Goal: Task Accomplishment & Management: Complete application form

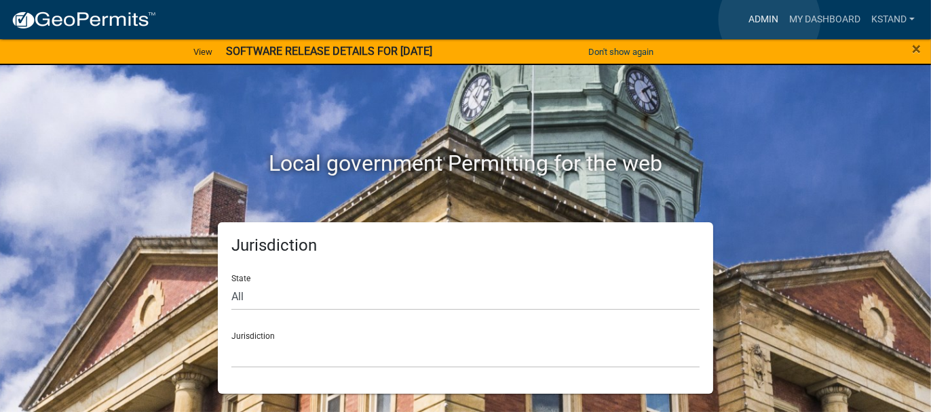
click at [769, 20] on link "Admin" at bounding box center [763, 20] width 41 height 26
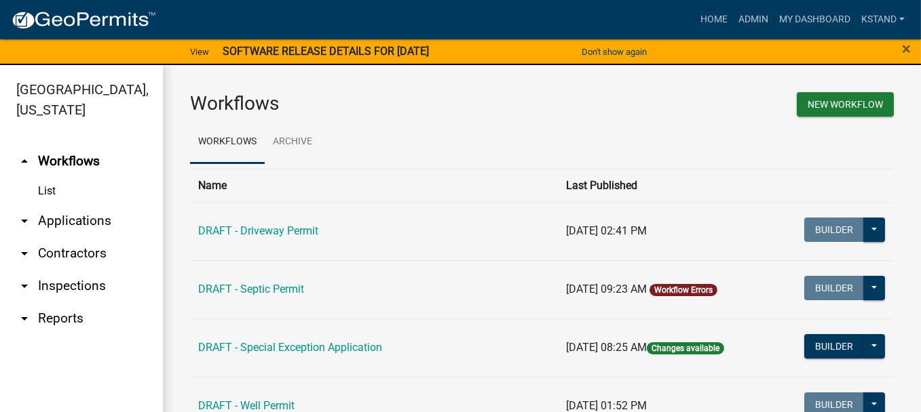
click at [53, 223] on link "arrow_drop_down Applications" at bounding box center [81, 221] width 163 height 33
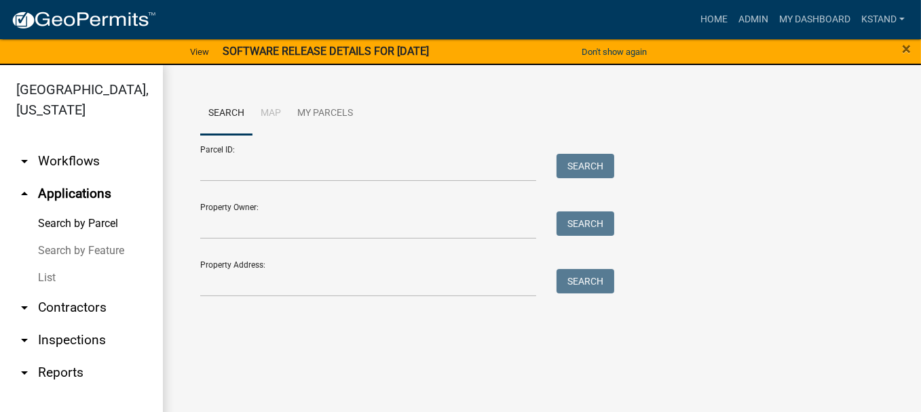
click at [47, 275] on link "List" at bounding box center [81, 278] width 163 height 27
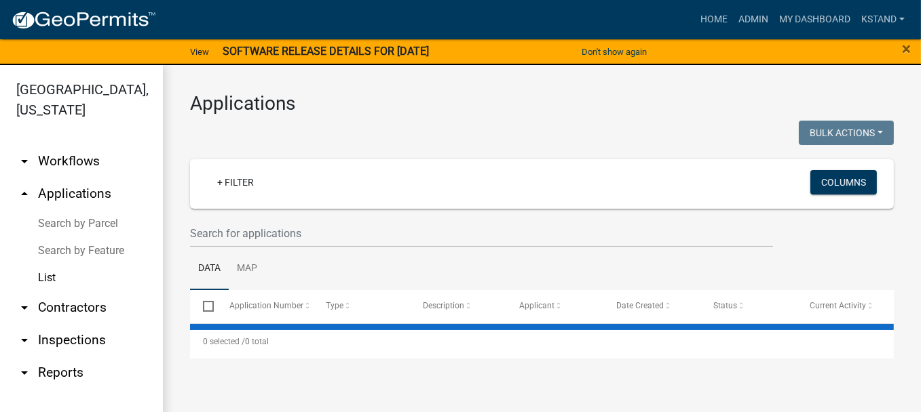
click at [266, 218] on wm-filter-builder "+ Filter Columns" at bounding box center [541, 203] width 703 height 88
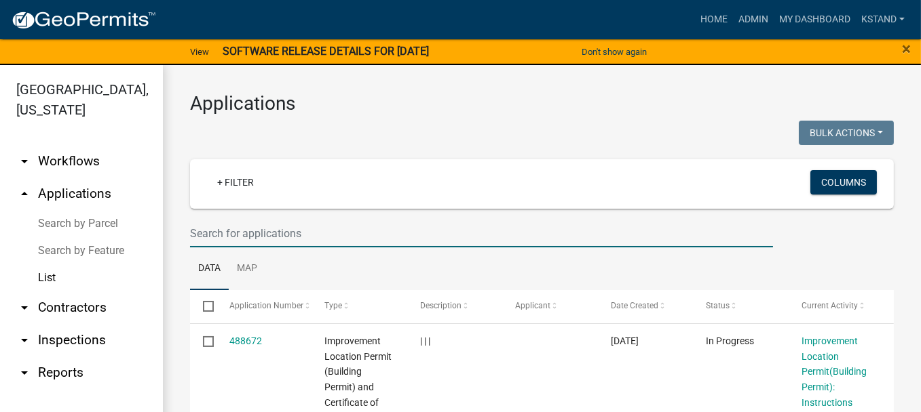
click at [261, 231] on input "text" at bounding box center [481, 234] width 583 height 28
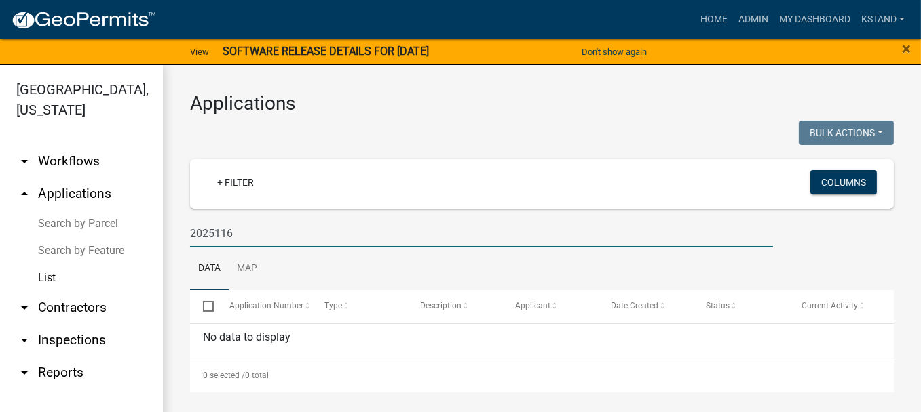
click at [215, 232] on input "2025116" at bounding box center [481, 234] width 583 height 28
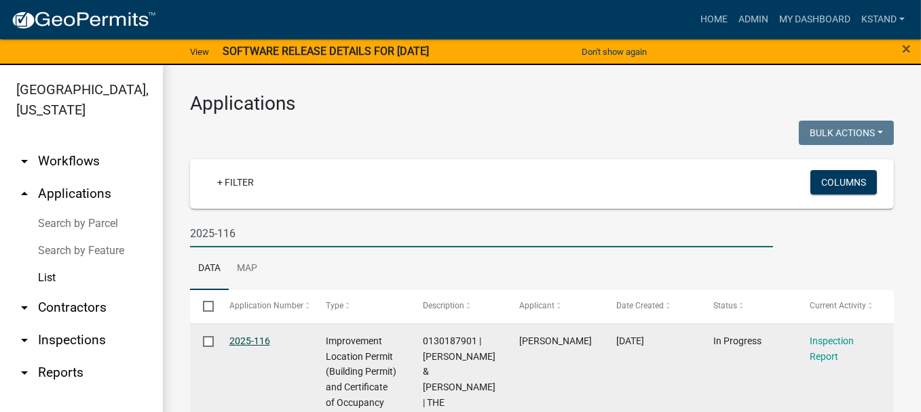
type input "2025-116"
click at [248, 345] on link "2025-116" at bounding box center [249, 341] width 41 height 11
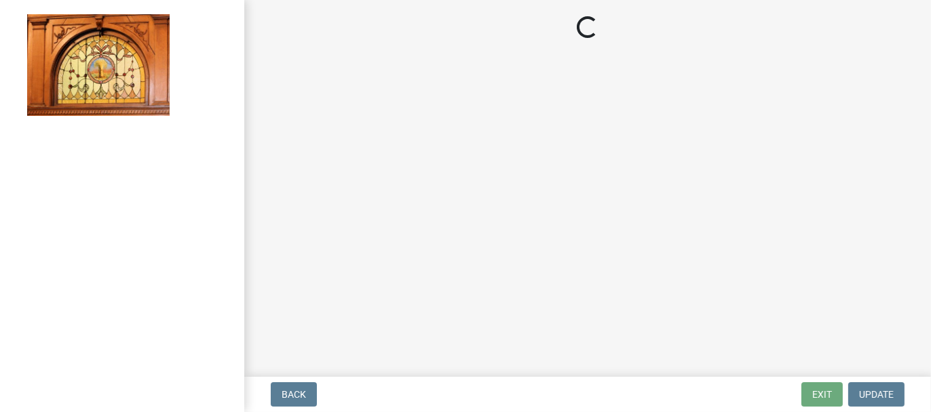
select select "62bb873c-c571-4454-ac8a-8c216551e2a3"
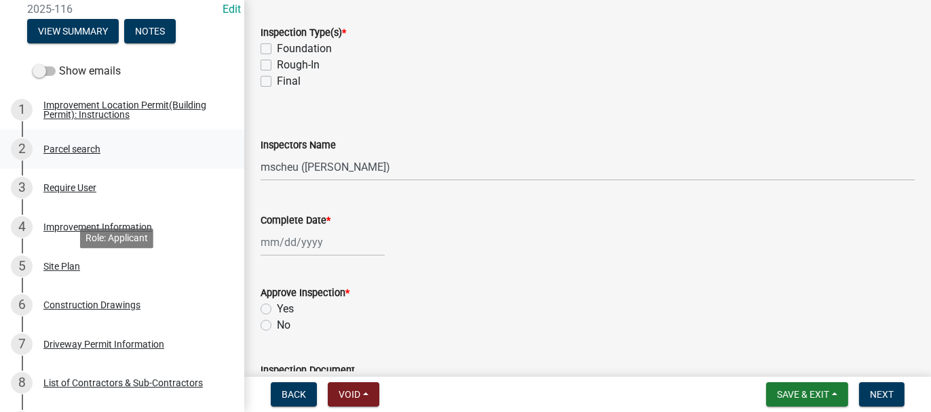
scroll to position [204, 0]
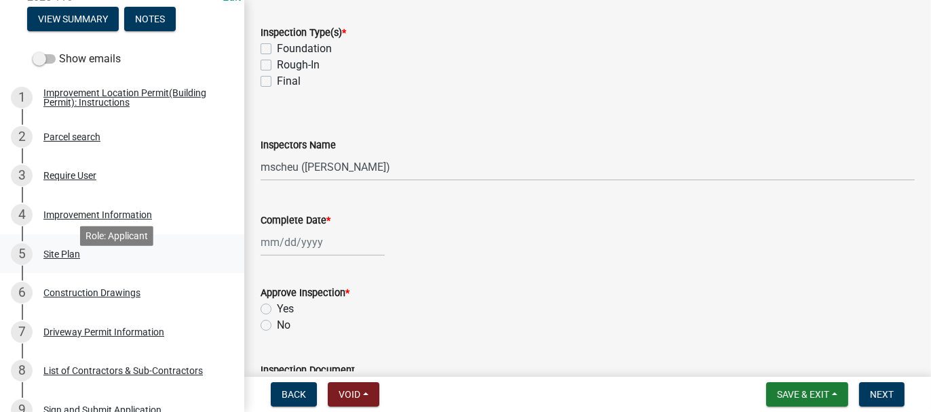
click at [54, 259] on div "Site Plan" at bounding box center [61, 254] width 37 height 9
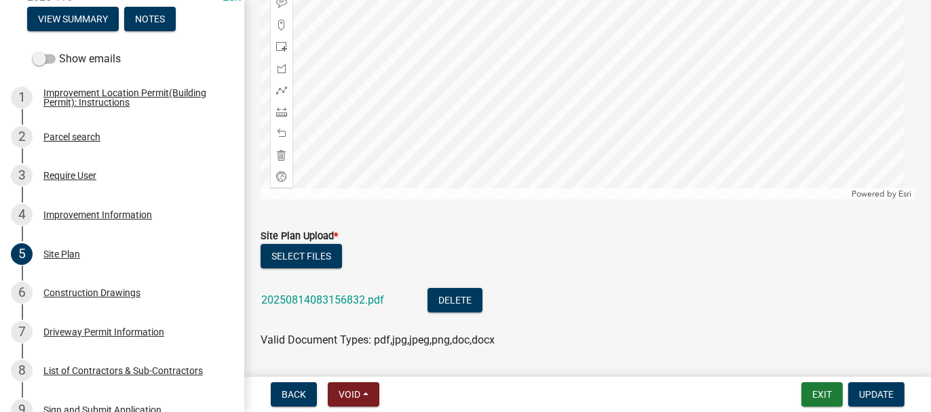
scroll to position [315, 0]
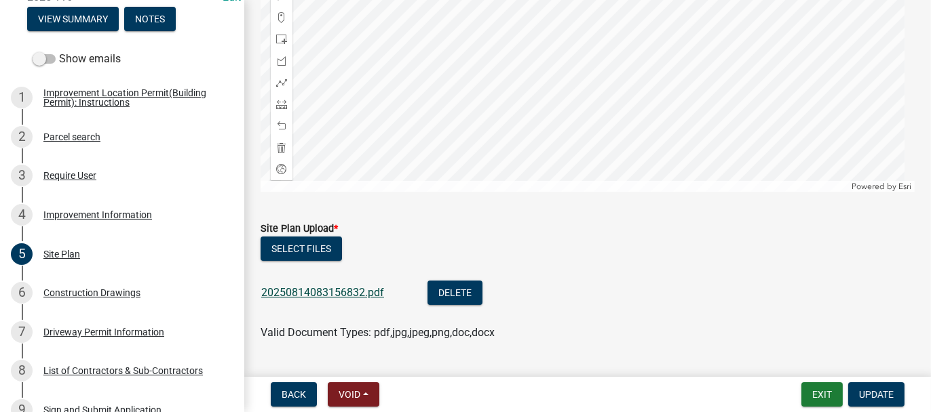
click at [272, 298] on link "20250814083156832.pdf" at bounding box center [322, 292] width 123 height 13
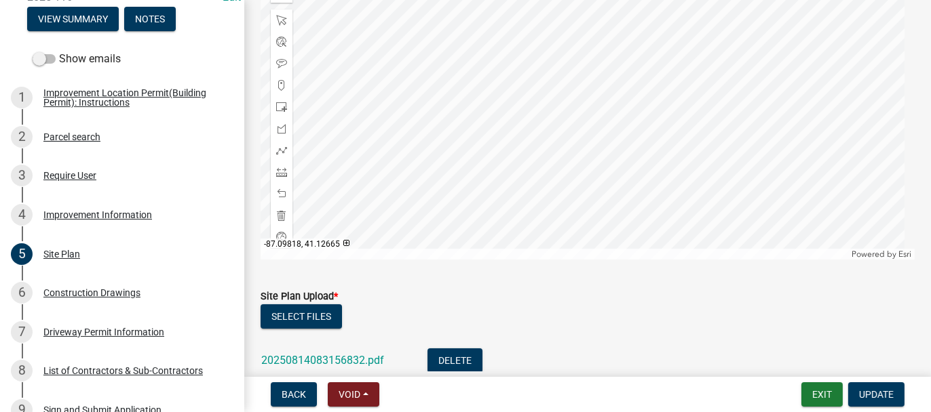
scroll to position [112, 0]
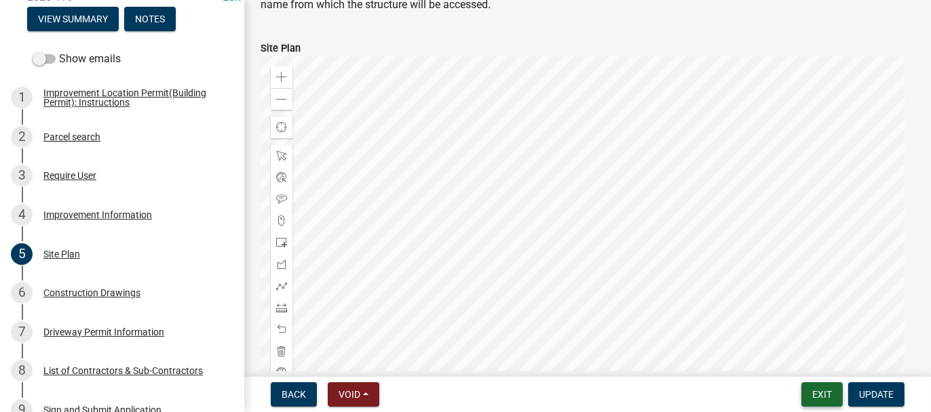
click at [817, 391] on button "Exit" at bounding box center [821, 395] width 41 height 24
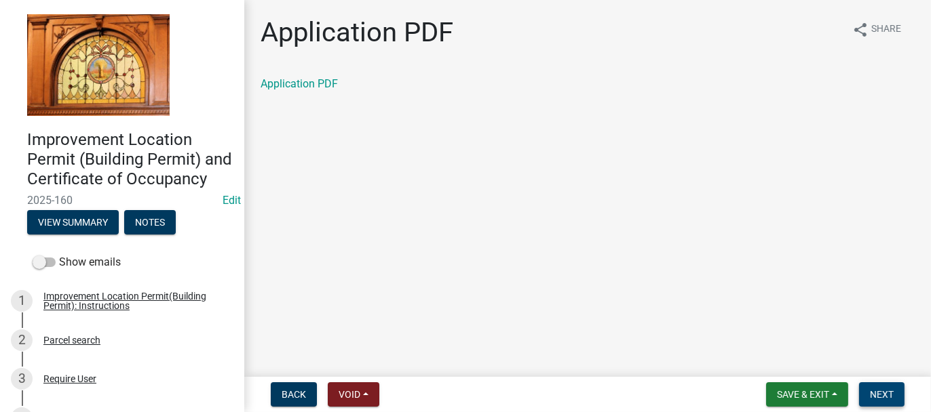
click at [895, 391] on button "Next" at bounding box center [881, 395] width 45 height 24
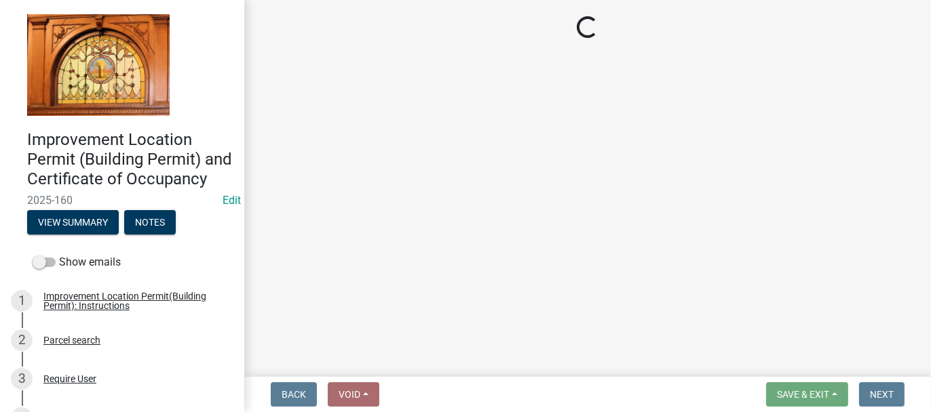
select select "62bb873c-c571-4454-ac8a-8c216551e2a3"
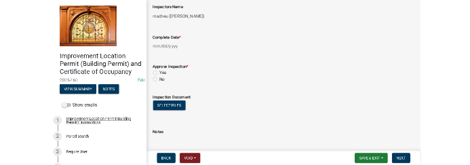
scroll to position [204, 0]
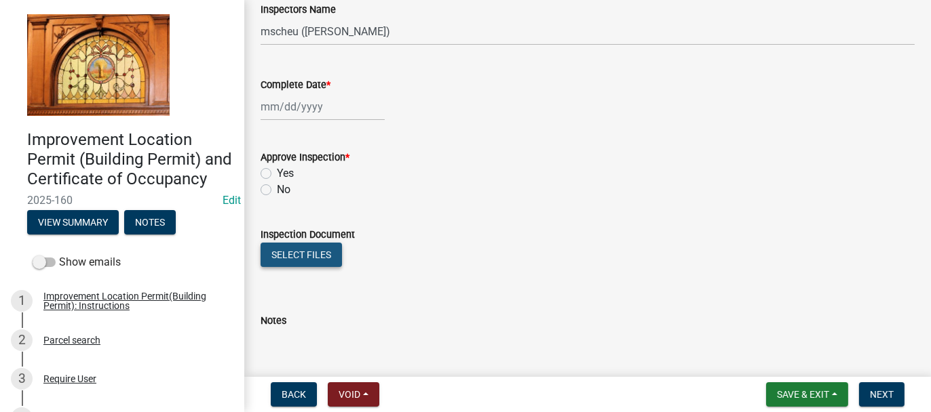
click at [280, 254] on button "Select files" at bounding box center [300, 255] width 81 height 24
click at [301, 252] on button "Select files" at bounding box center [300, 255] width 81 height 24
click at [312, 252] on button "Select files" at bounding box center [300, 255] width 81 height 24
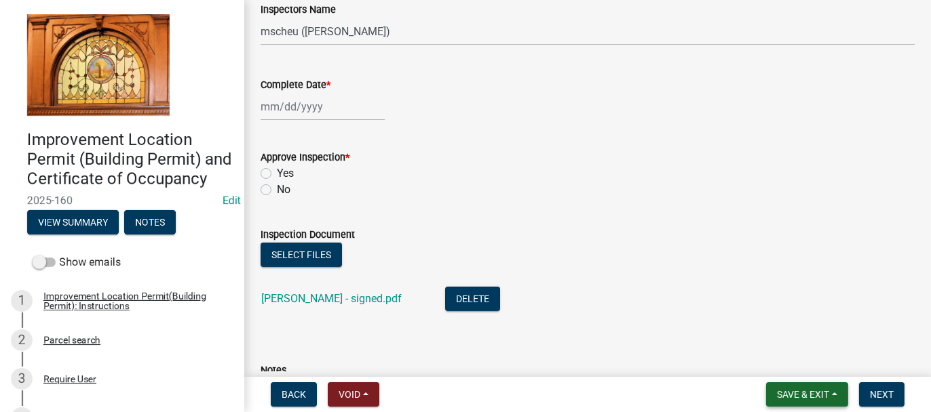
click at [784, 395] on span "Save & Exit" at bounding box center [803, 394] width 52 height 11
click at [777, 370] on button "Save & Exit" at bounding box center [793, 359] width 109 height 33
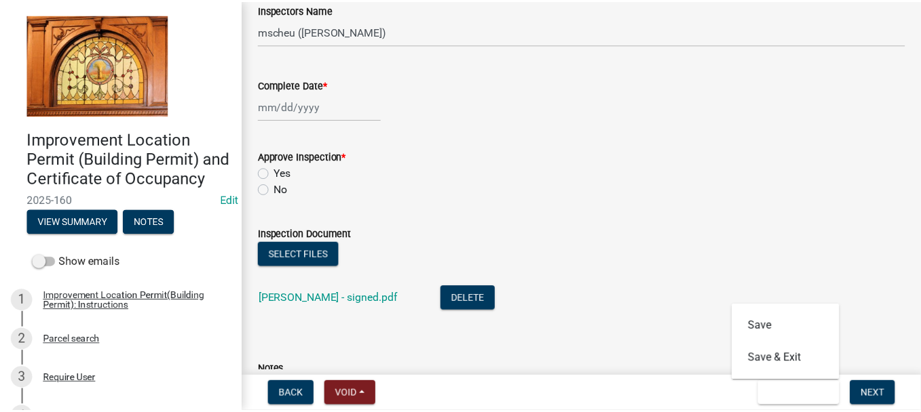
scroll to position [0, 0]
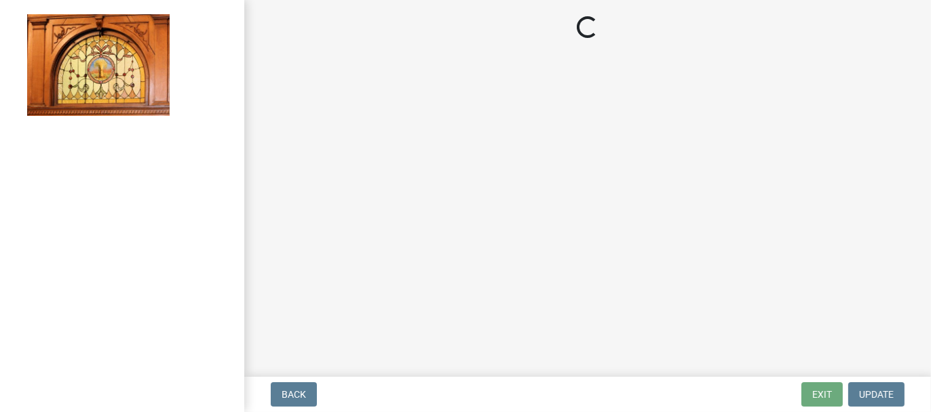
select select "62bb873c-c571-4454-ac8a-8c216551e2a3"
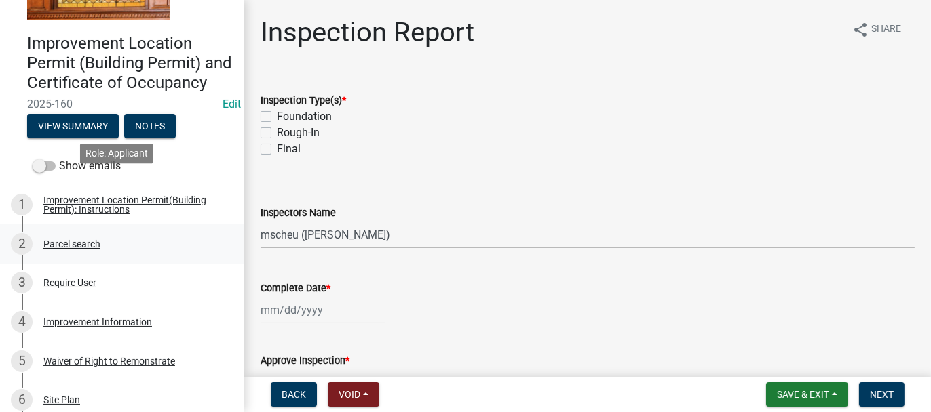
scroll to position [271, 0]
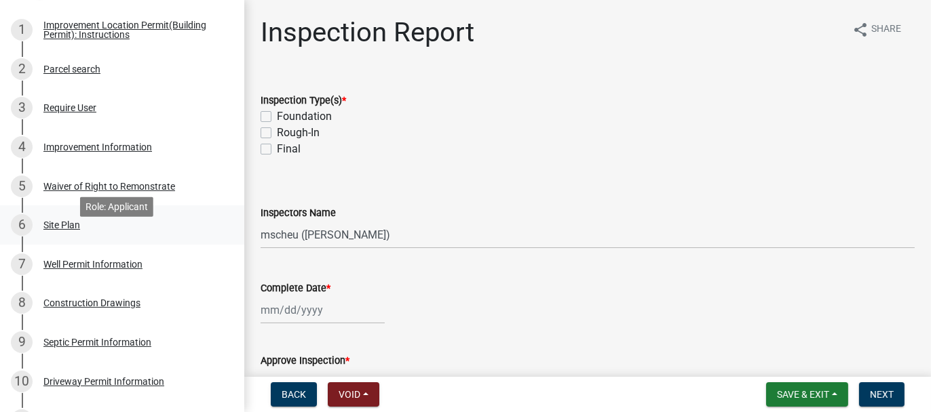
click at [59, 230] on div "Site Plan" at bounding box center [61, 224] width 37 height 9
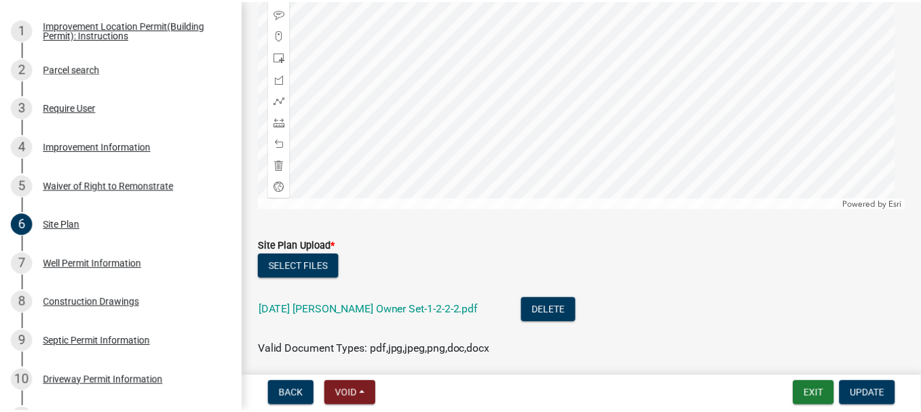
scroll to position [349, 0]
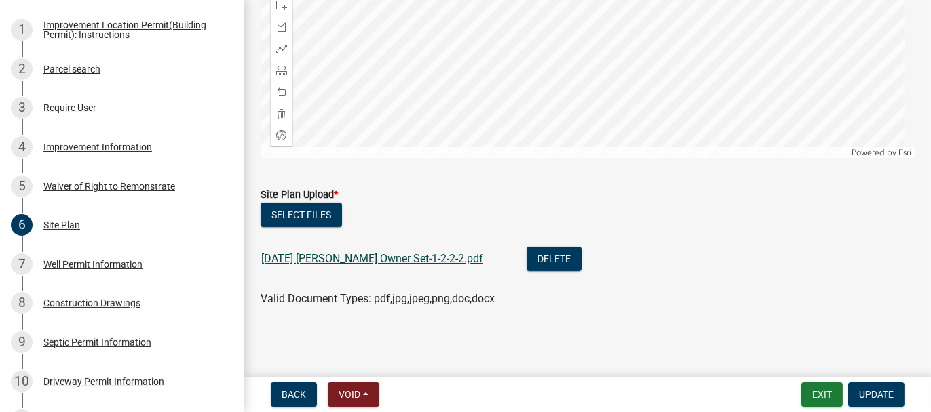
click at [329, 260] on link "2025-05-03 Robinson Owner Set-1-2-2-2.pdf" at bounding box center [372, 258] width 222 height 13
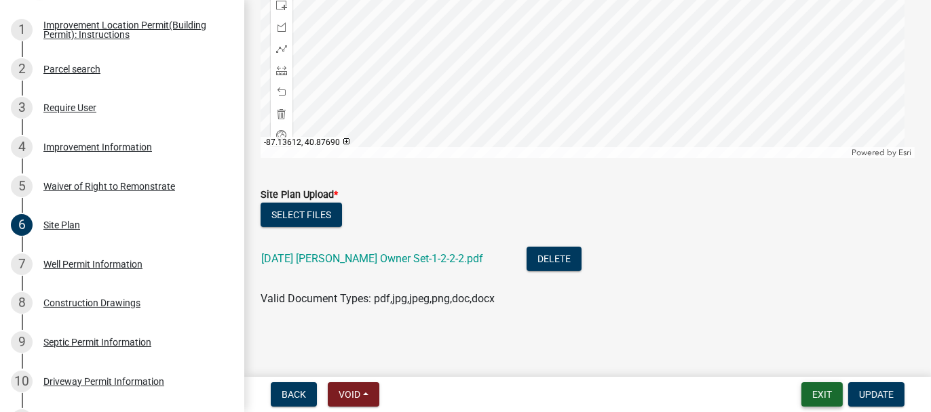
click at [813, 398] on button "Exit" at bounding box center [821, 395] width 41 height 24
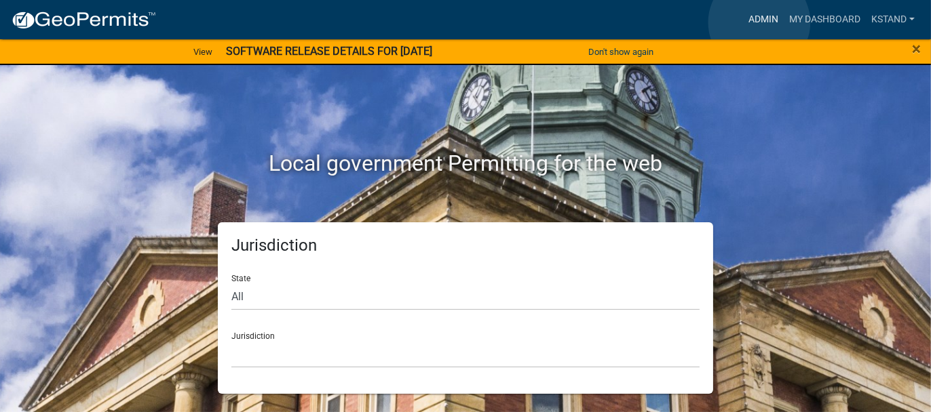
click at [760, 23] on link "Admin" at bounding box center [763, 20] width 41 height 26
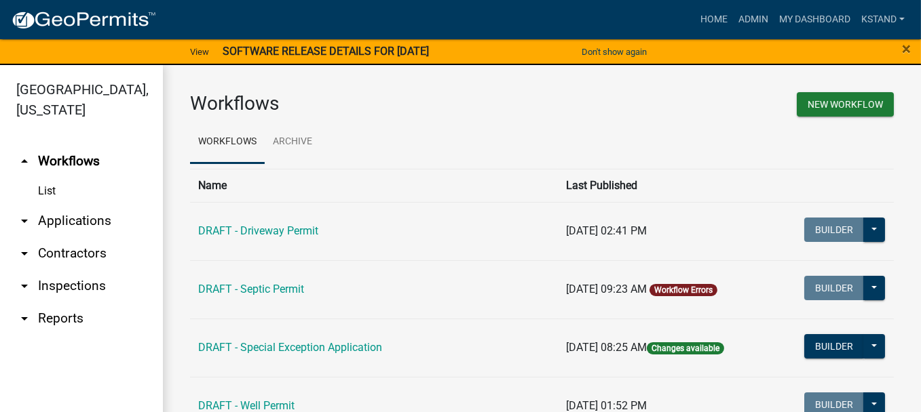
click at [66, 216] on link "arrow_drop_down Applications" at bounding box center [81, 221] width 163 height 33
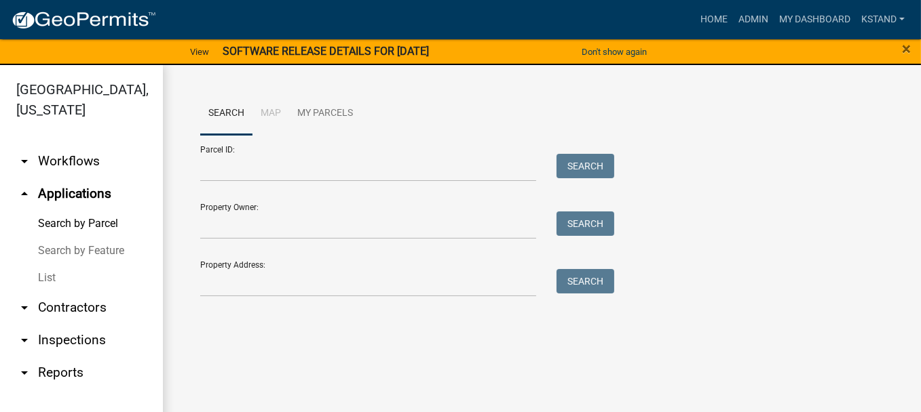
click at [49, 277] on link "List" at bounding box center [81, 278] width 163 height 27
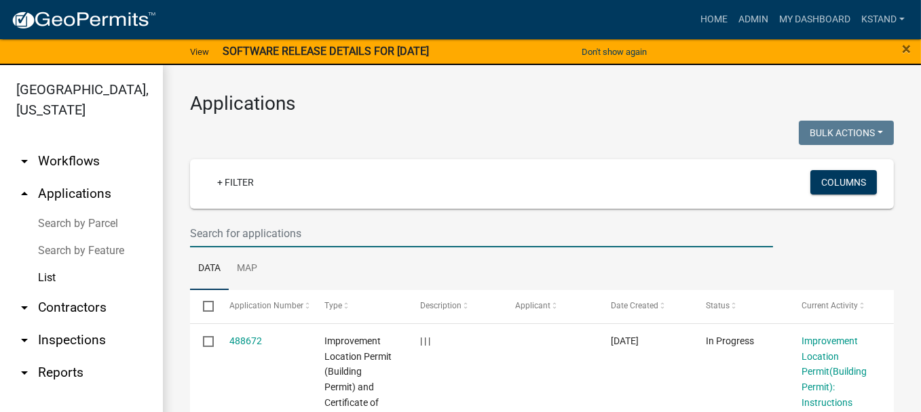
click at [239, 233] on input "text" at bounding box center [481, 234] width 583 height 28
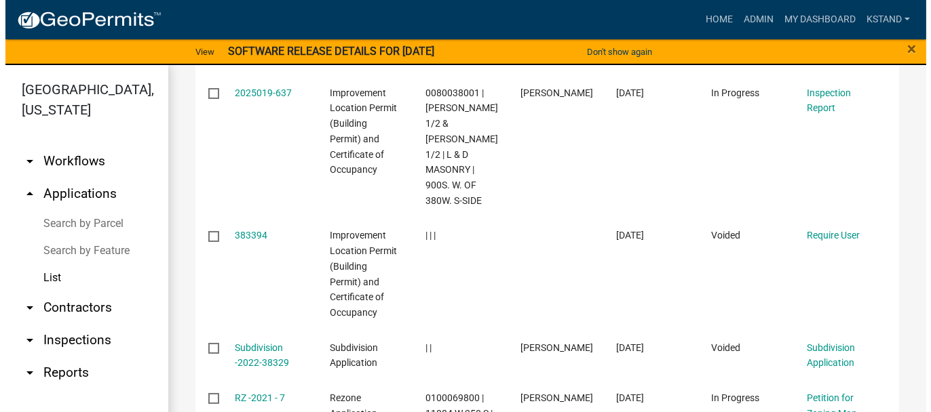
scroll to position [705, 0]
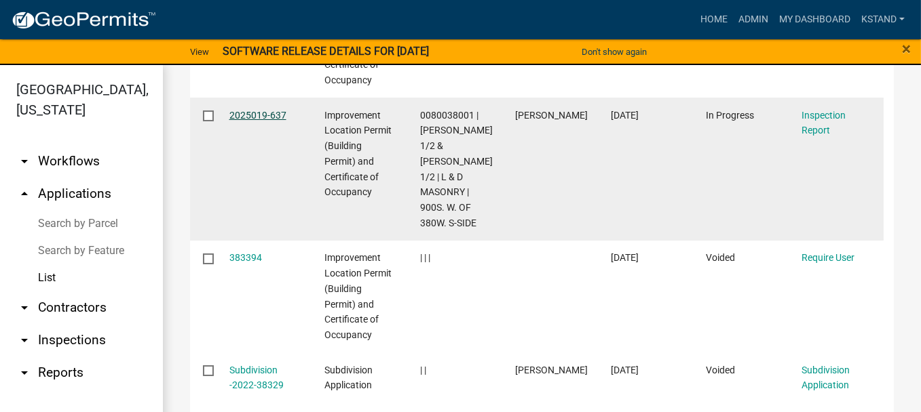
type input "robinson"
click at [233, 115] on link "2025019-637" at bounding box center [257, 115] width 57 height 11
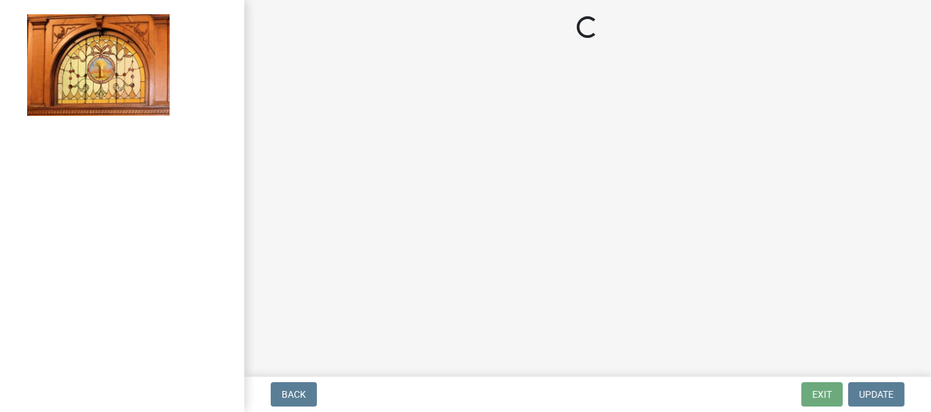
select select "62bb873c-c571-4454-ac8a-8c216551e2a3"
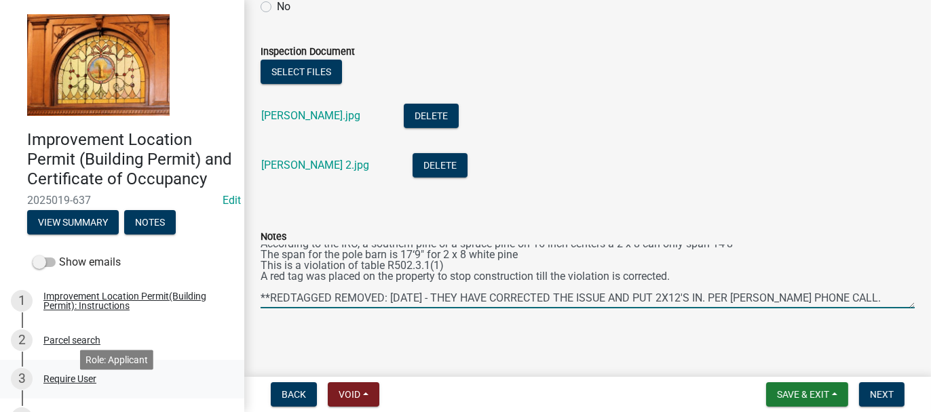
scroll to position [204, 0]
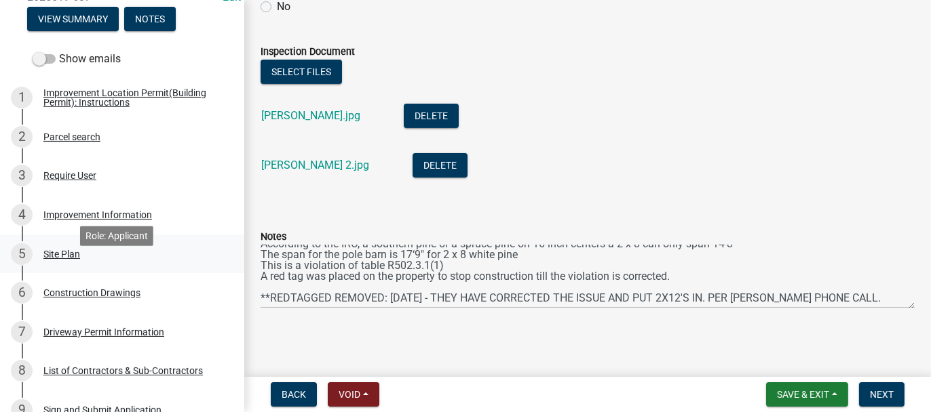
click at [52, 259] on div "Site Plan" at bounding box center [61, 254] width 37 height 9
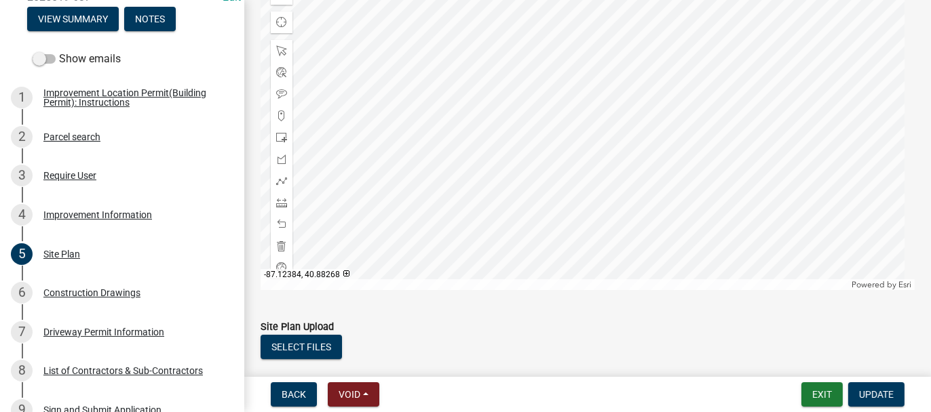
scroll to position [349, 0]
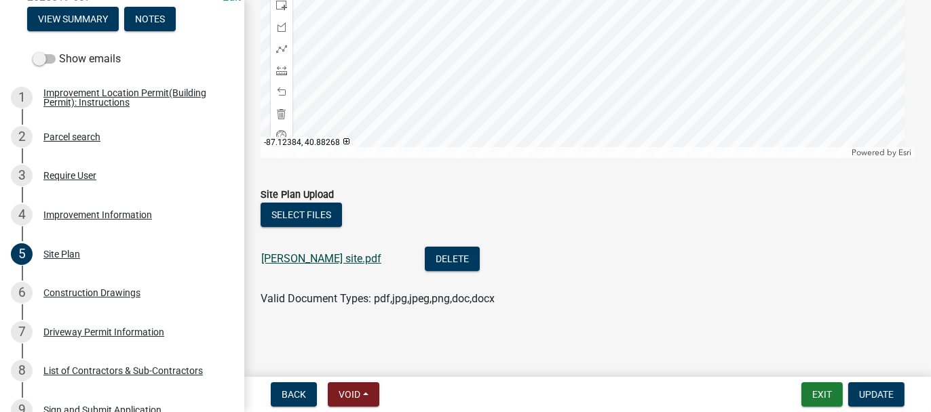
click at [316, 260] on link "Robinson site.pdf" at bounding box center [321, 258] width 120 height 13
click at [817, 397] on button "Exit" at bounding box center [821, 395] width 41 height 24
